Goal: Find specific page/section: Find specific page/section

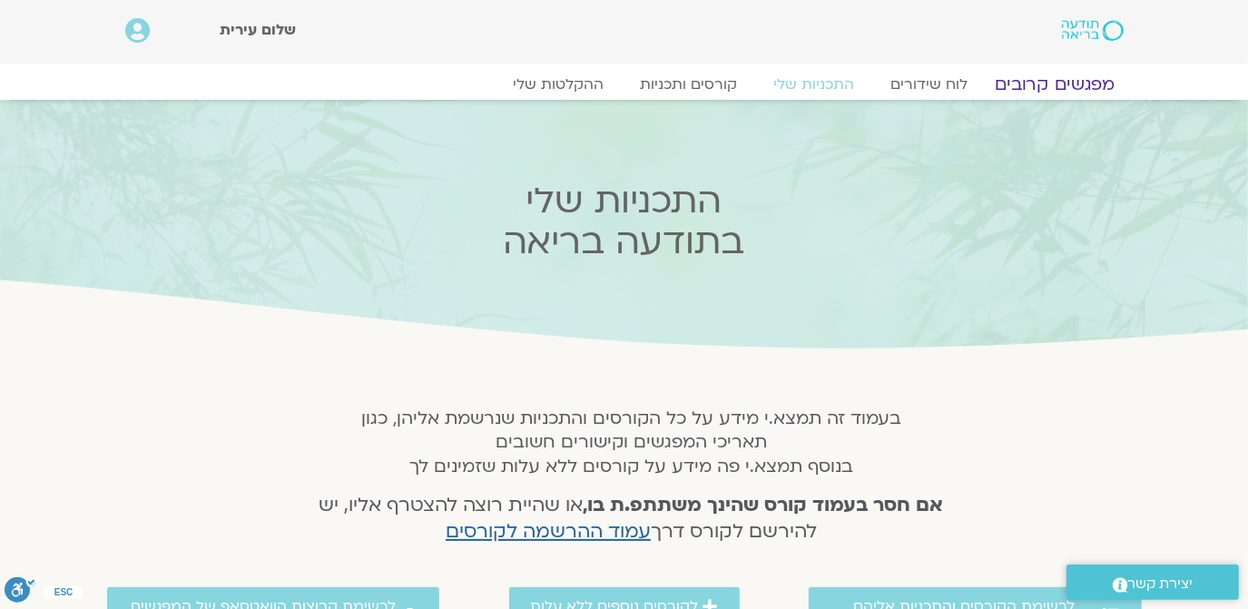
click at [1038, 84] on link "מפגשים קרובים" at bounding box center [1054, 85] width 164 height 22
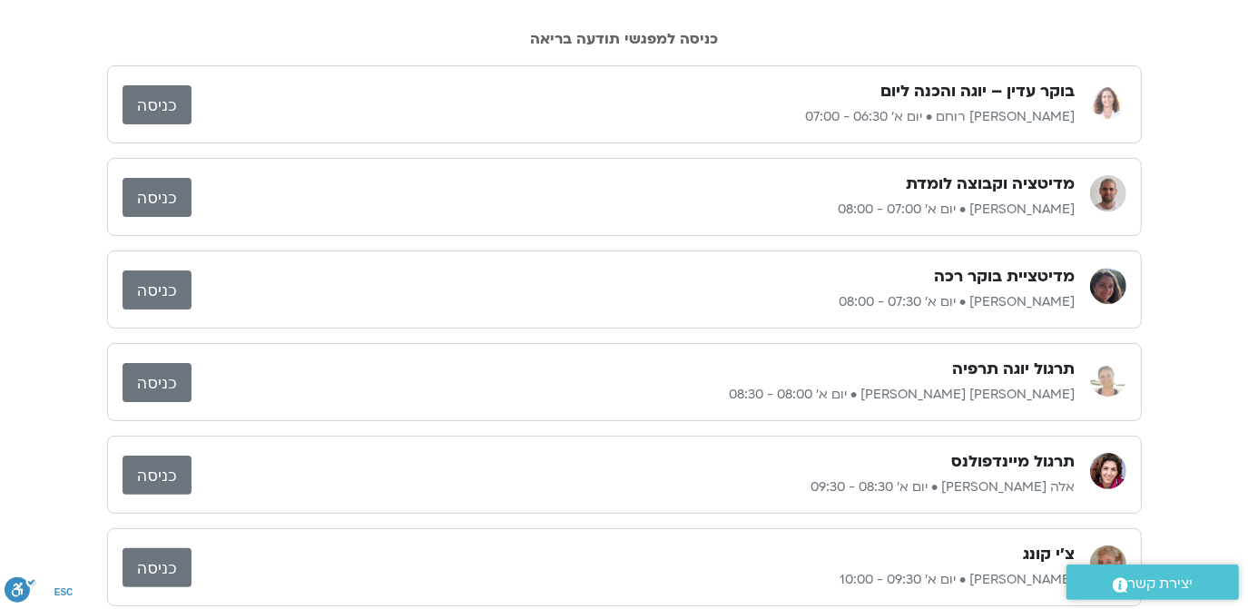
click at [167, 106] on link "כניסה" at bounding box center [157, 104] width 69 height 39
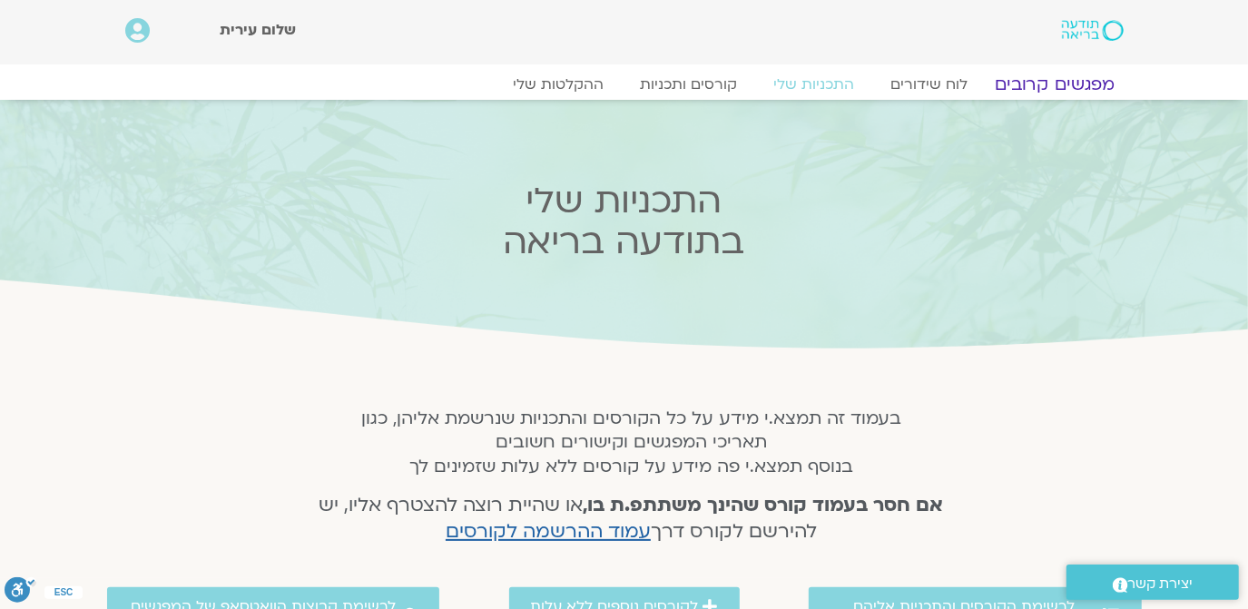
click at [1037, 81] on link "מפגשים קרובים" at bounding box center [1054, 85] width 164 height 22
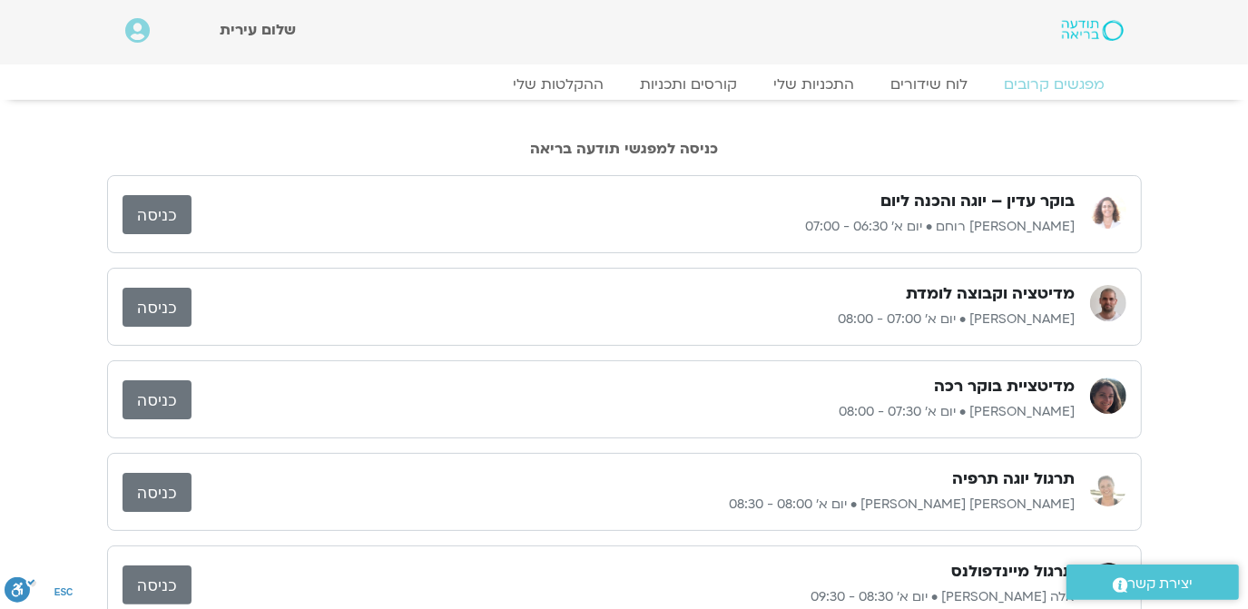
click at [147, 305] on link "כניסה" at bounding box center [157, 307] width 69 height 39
